Goal: Information Seeking & Learning: Learn about a topic

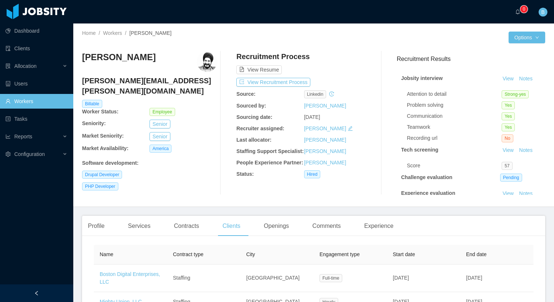
scroll to position [0, 213]
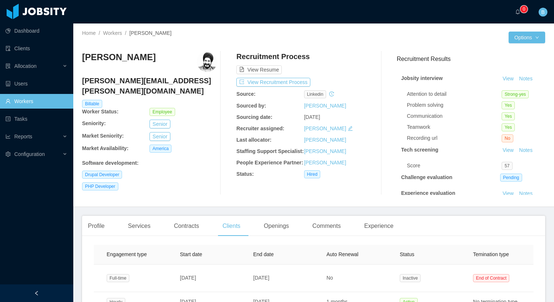
click at [48, 97] on link "Workers" at bounding box center [36, 101] width 62 height 15
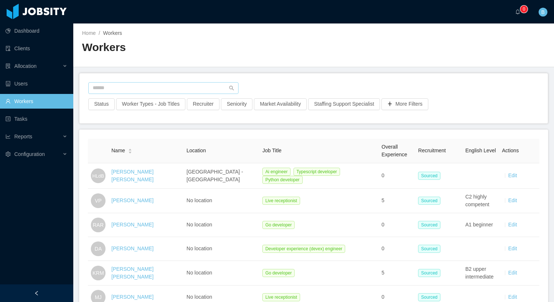
click at [160, 88] on input "text" at bounding box center [163, 88] width 150 height 12
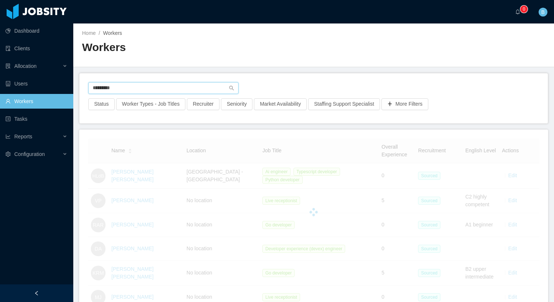
type input "**********"
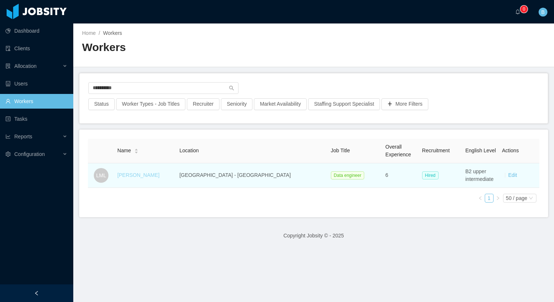
click at [148, 174] on link "[PERSON_NAME]" at bounding box center [138, 175] width 42 height 6
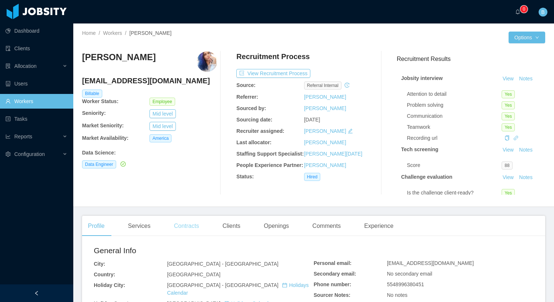
click at [190, 229] on div "Contracts" at bounding box center [186, 225] width 37 height 21
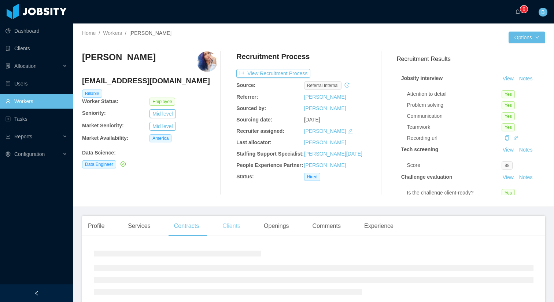
click at [224, 227] on div "Clients" at bounding box center [232, 225] width 30 height 21
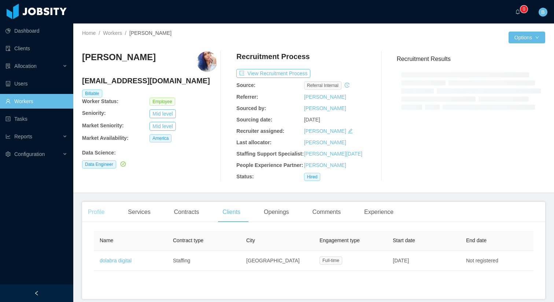
click at [97, 222] on div "Profile" at bounding box center [96, 212] width 28 height 21
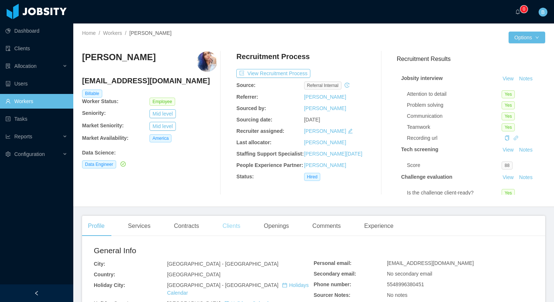
click at [237, 224] on div "Clients" at bounding box center [232, 225] width 30 height 21
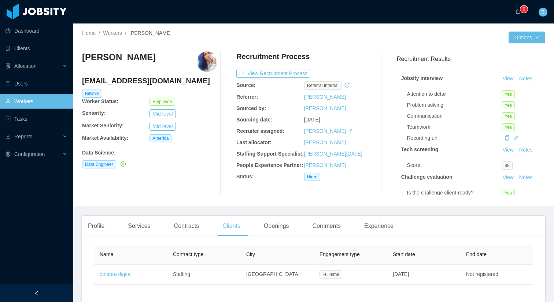
scroll to position [24, 0]
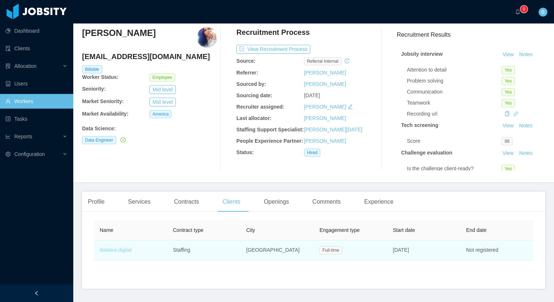
click at [115, 251] on link "dolabra digital" at bounding box center [116, 250] width 32 height 6
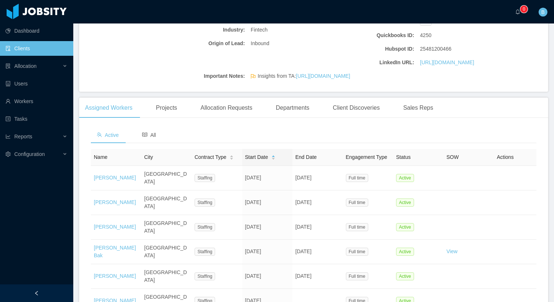
scroll to position [202, 0]
